Goal: Task Accomplishment & Management: Use online tool/utility

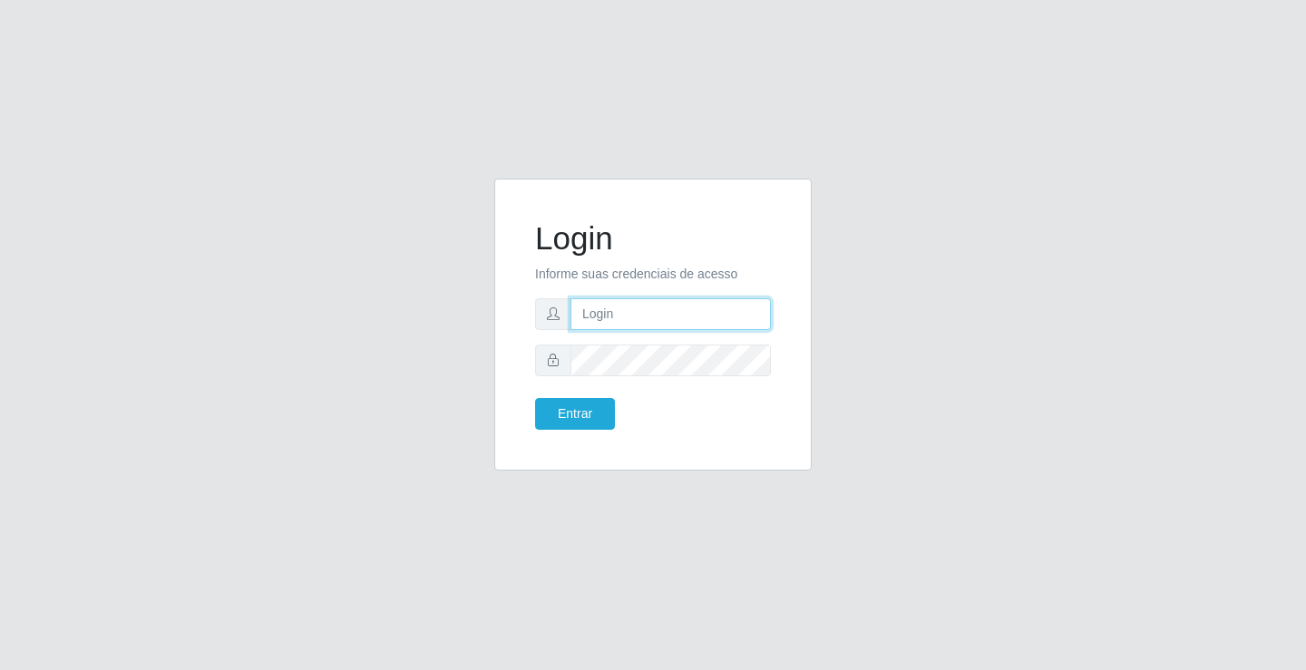
click at [586, 307] on input "text" at bounding box center [670, 314] width 200 height 32
type input "[PERSON_NAME]"
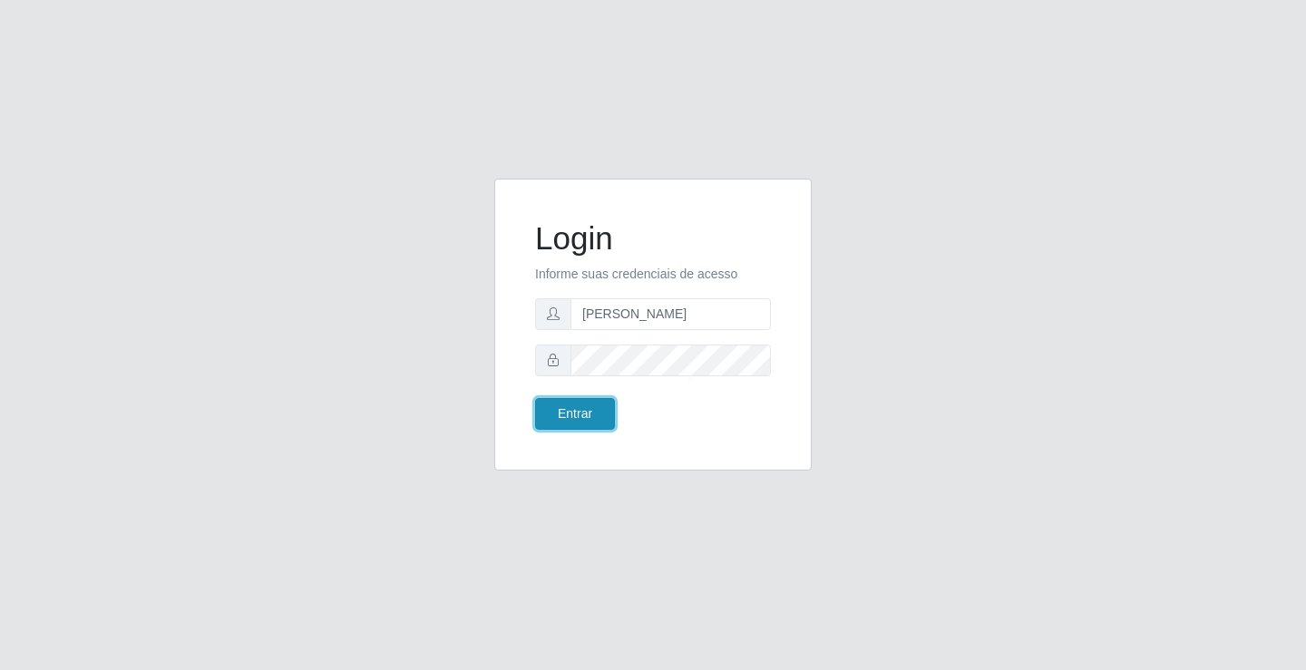
click at [585, 427] on button "Entrar" at bounding box center [575, 414] width 80 height 32
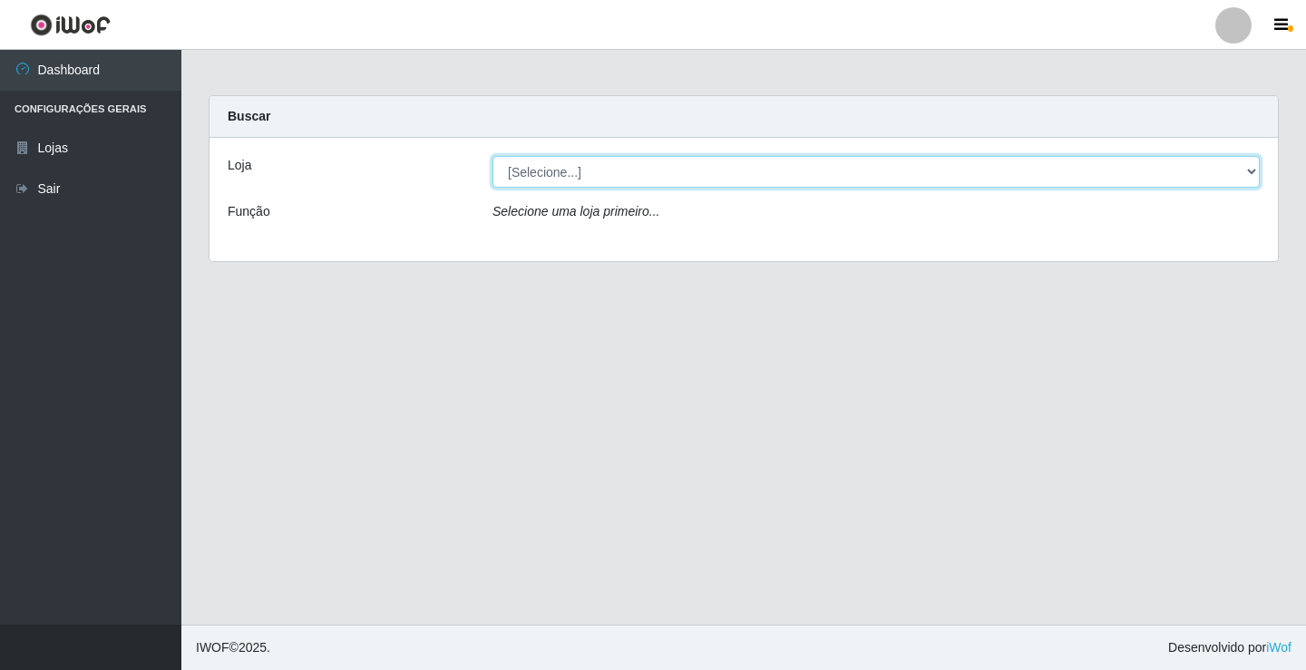
click at [549, 178] on select "[Selecione...] Ideal - Conceição" at bounding box center [875, 172] width 767 height 32
select select "231"
click at [492, 156] on select "[Selecione...] Ideal - Conceição" at bounding box center [875, 172] width 767 height 32
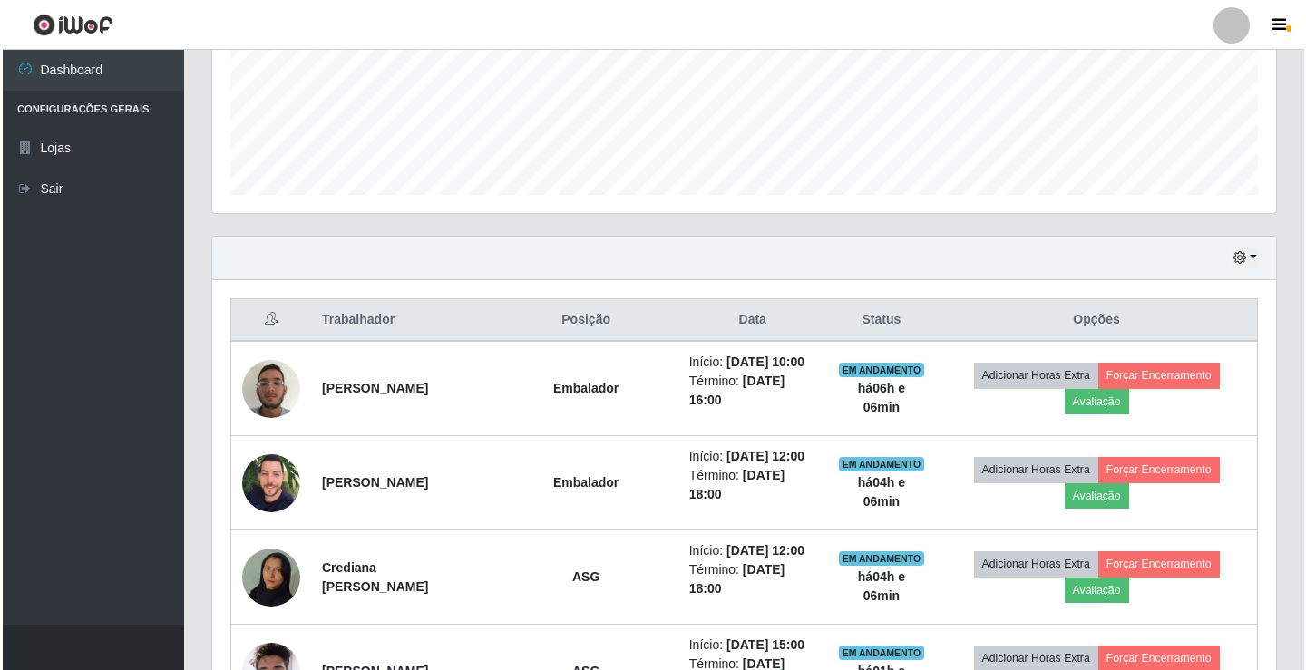
scroll to position [544, 0]
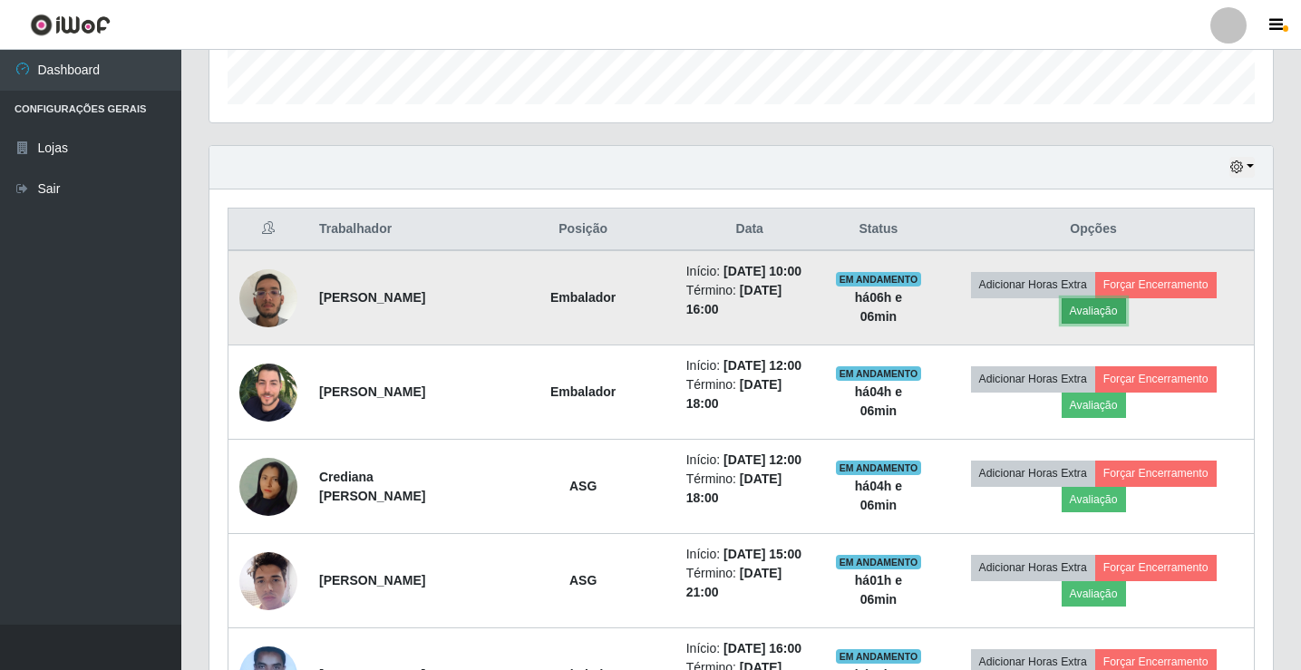
click at [1093, 316] on button "Avaliação" at bounding box center [1094, 310] width 64 height 25
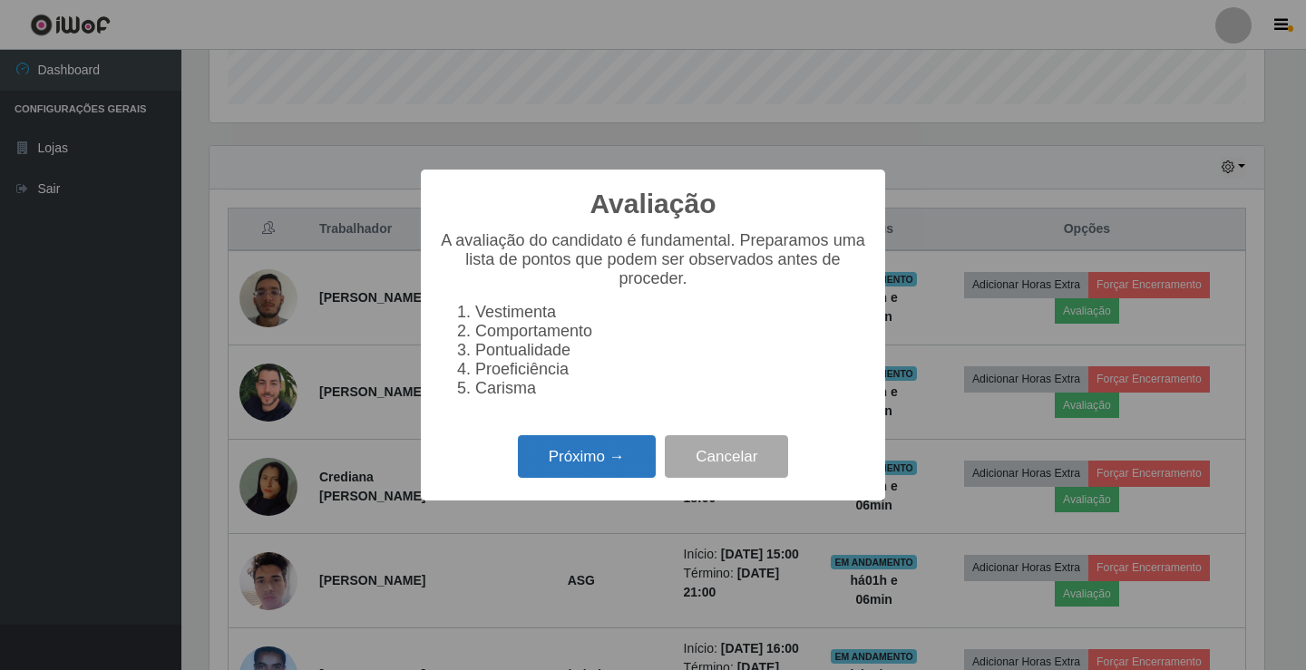
click at [613, 473] on button "Próximo →" at bounding box center [587, 456] width 138 height 43
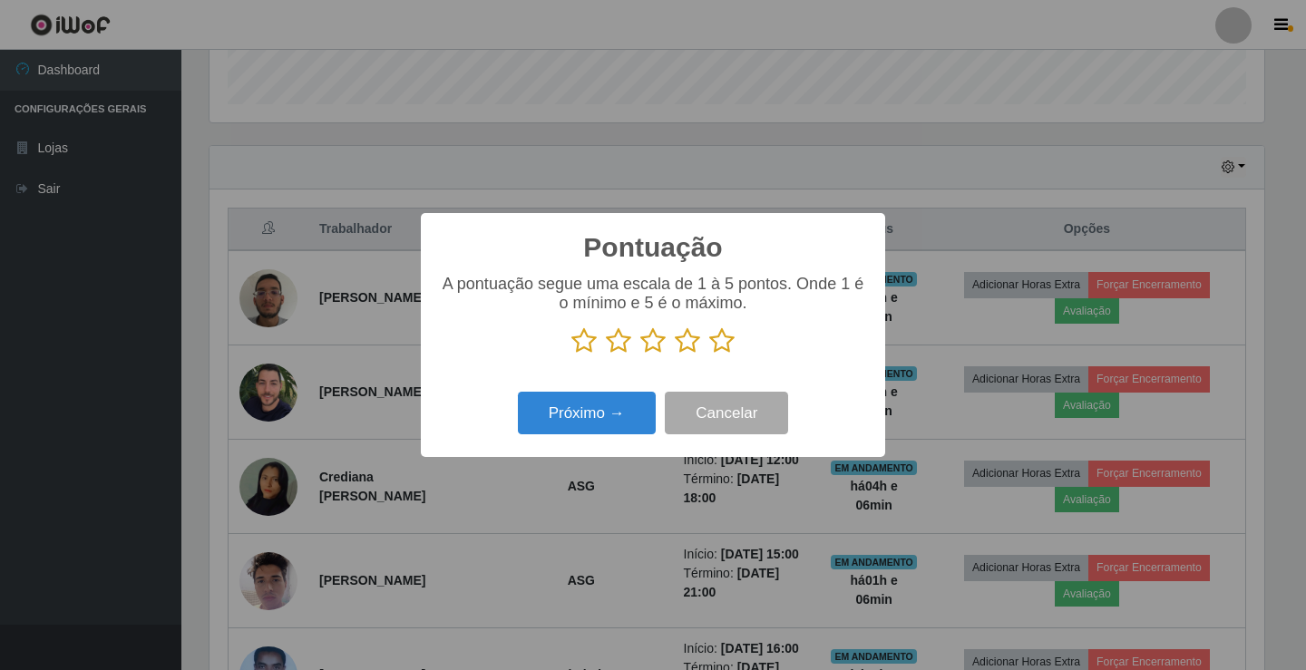
click at [724, 346] on icon at bounding box center [721, 340] width 25 height 27
click at [709, 355] on input "radio" at bounding box center [709, 355] width 0 height 0
click at [606, 412] on button "Próximo →" at bounding box center [587, 413] width 138 height 43
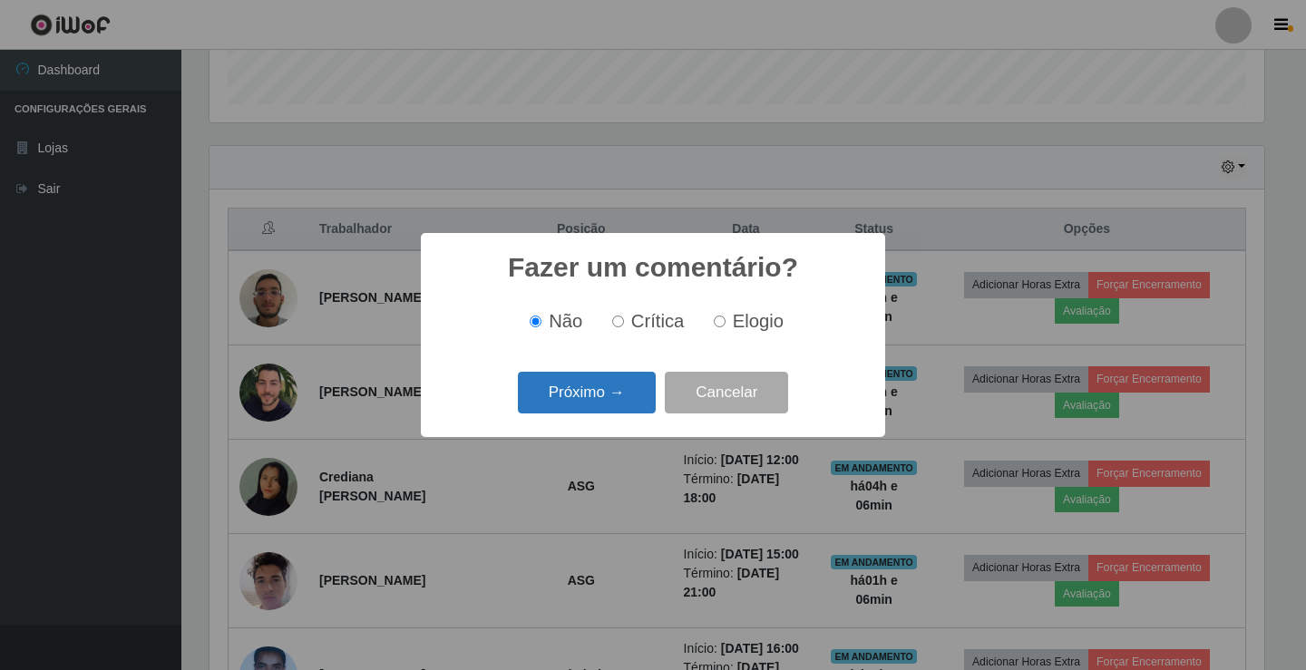
click at [569, 400] on button "Próximo →" at bounding box center [587, 393] width 138 height 43
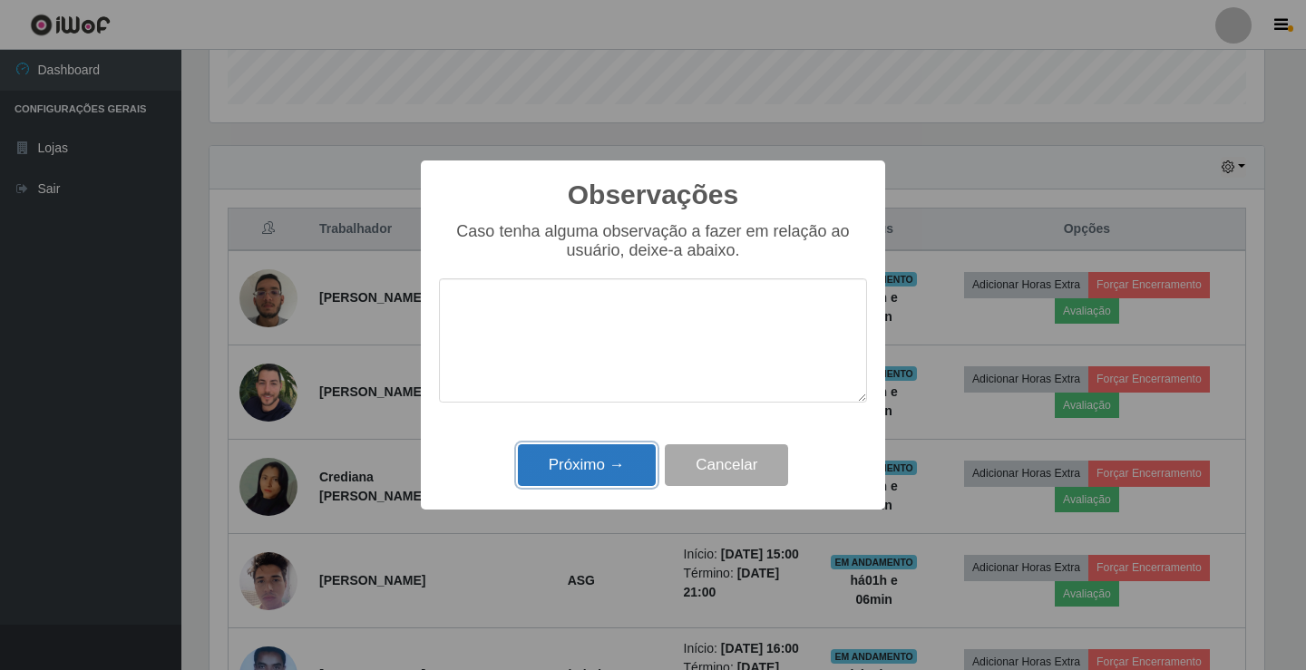
click at [577, 456] on button "Próximo →" at bounding box center [587, 465] width 138 height 43
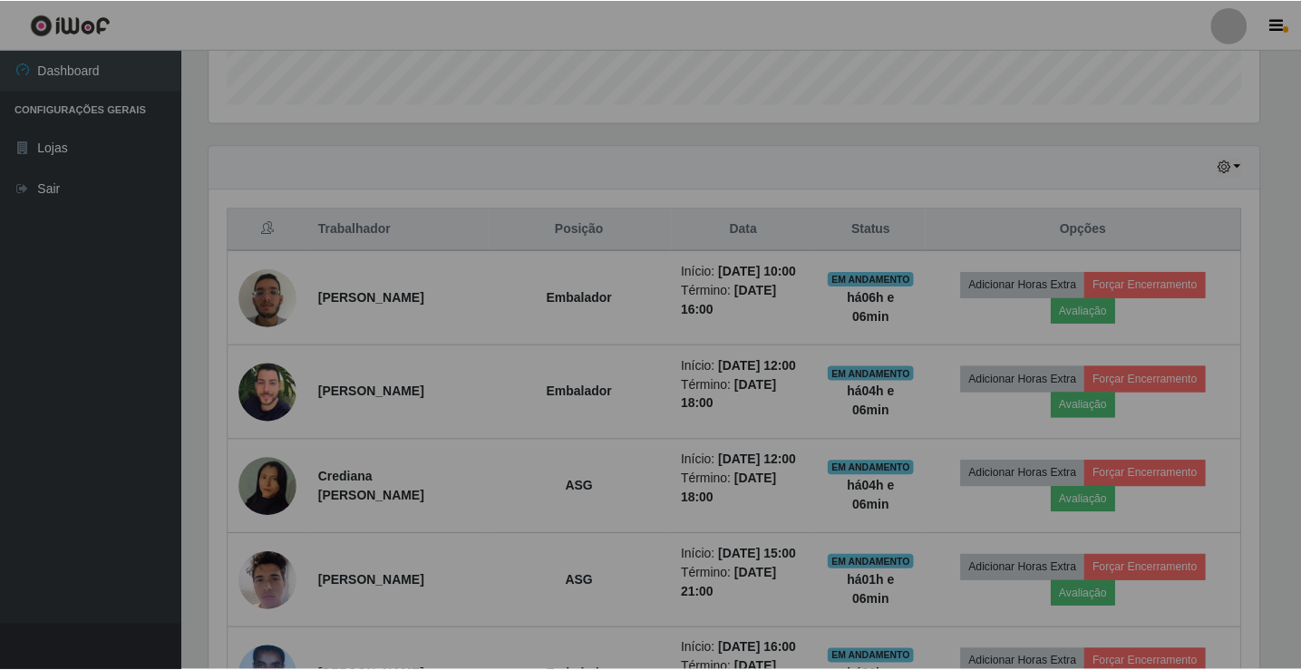
scroll to position [376, 1064]
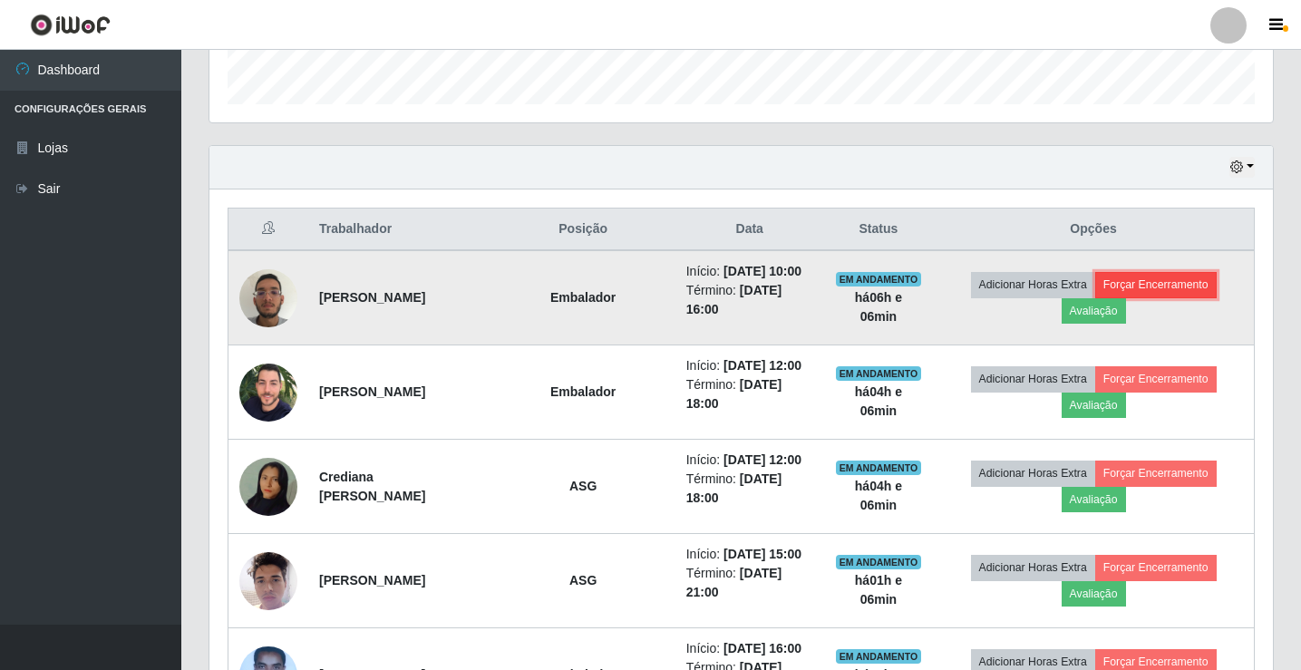
click at [1166, 297] on button "Forçar Encerramento" at bounding box center [1156, 284] width 122 height 25
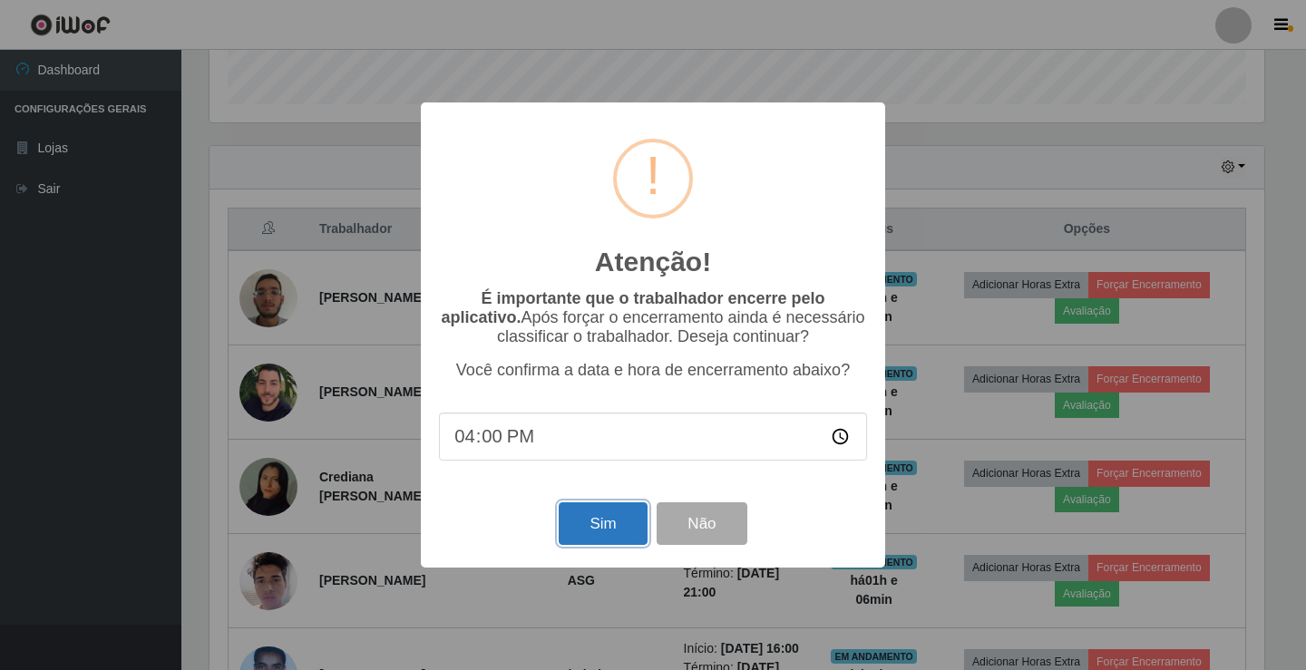
click at [643, 526] on button "Sim" at bounding box center [603, 523] width 88 height 43
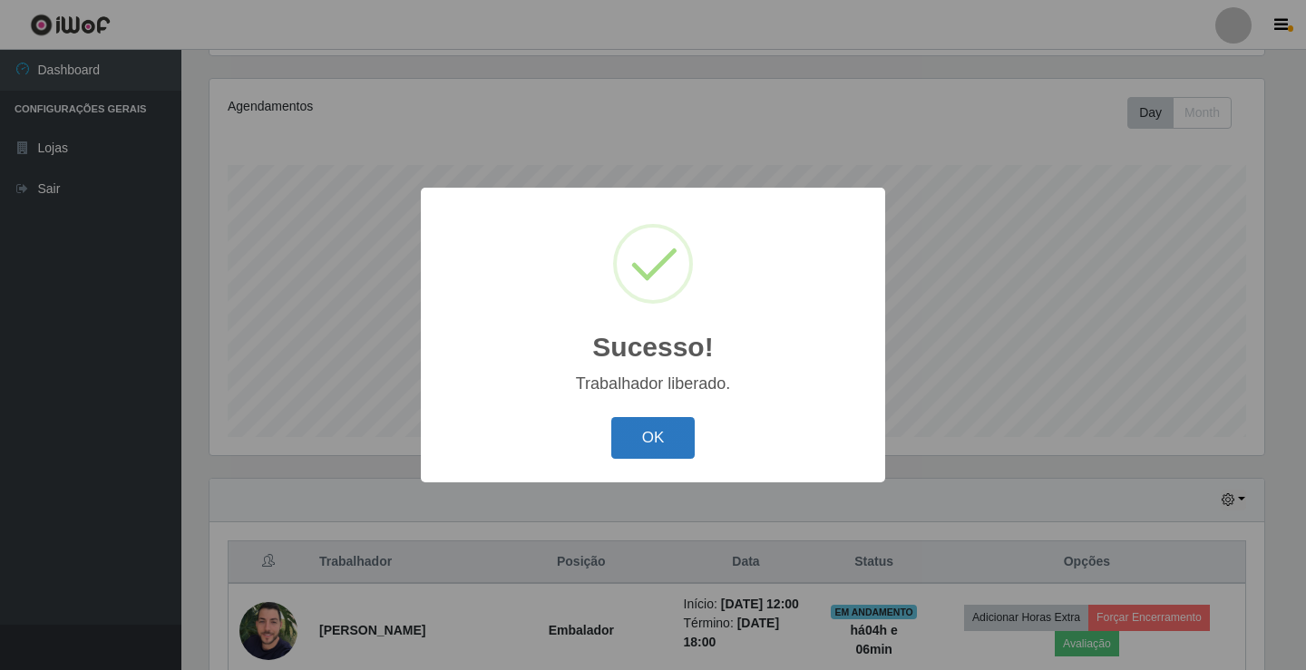
click at [658, 443] on button "OK" at bounding box center [653, 438] width 84 height 43
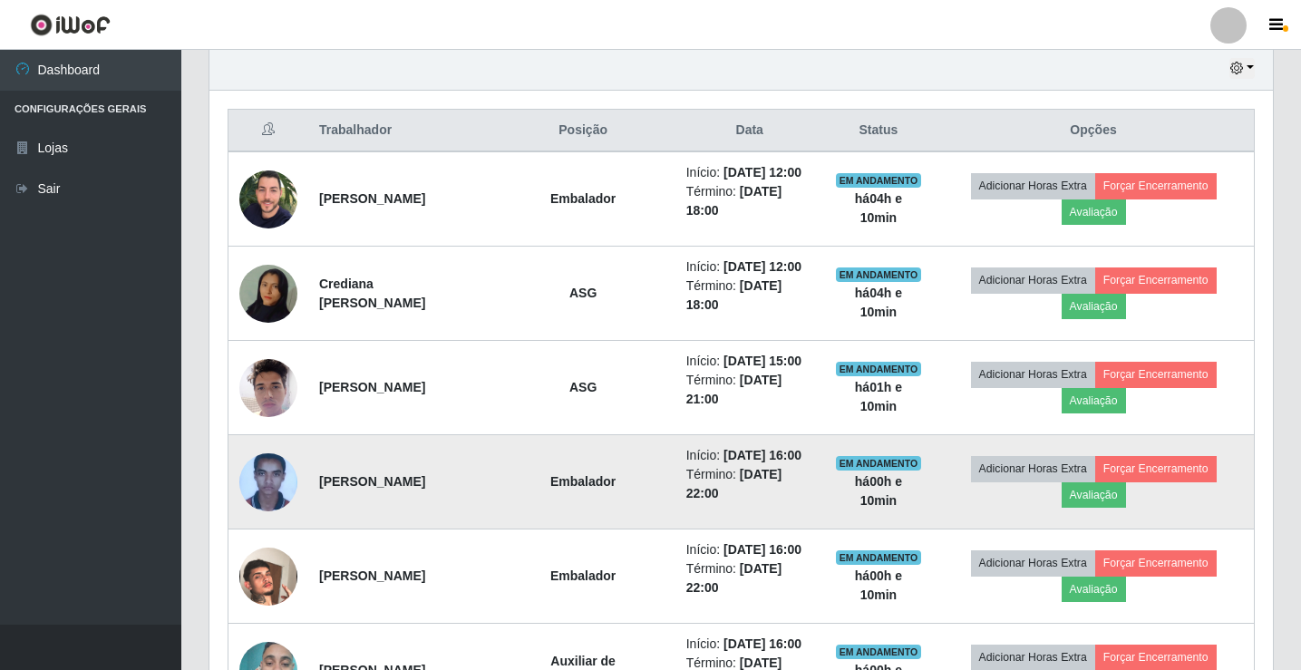
scroll to position [777, 0]
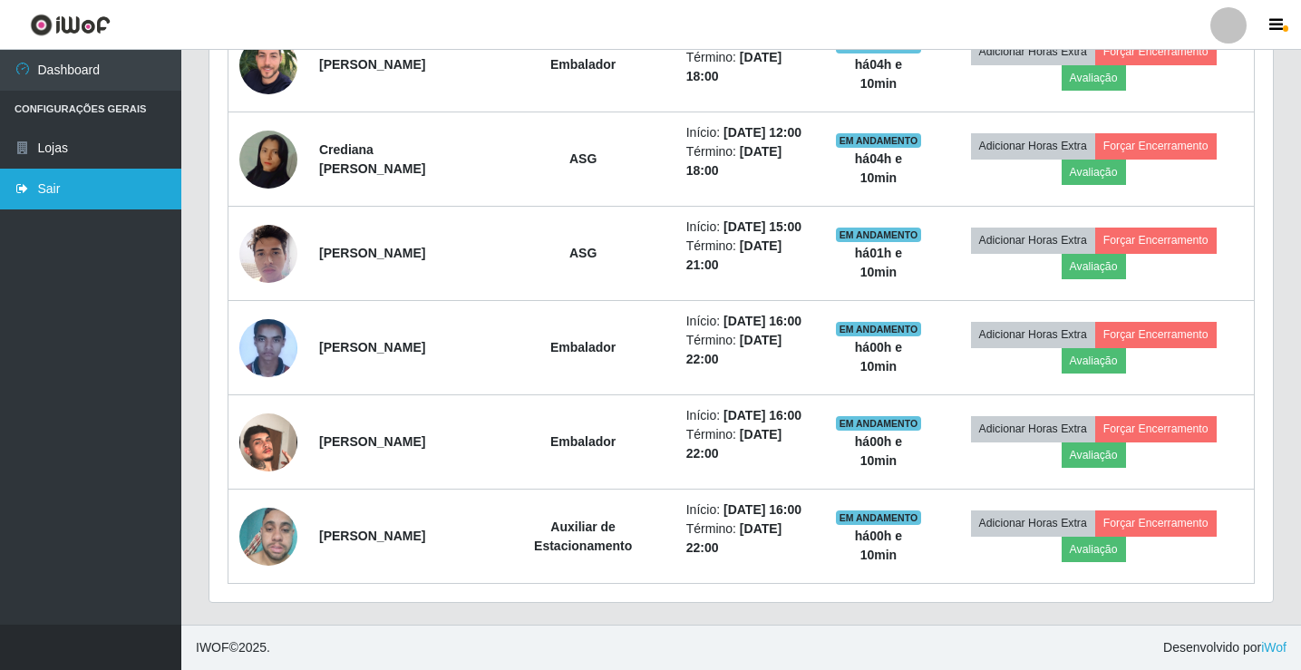
click at [85, 193] on link "Sair" at bounding box center [90, 189] width 181 height 41
